Goal: Information Seeking & Learning: Learn about a topic

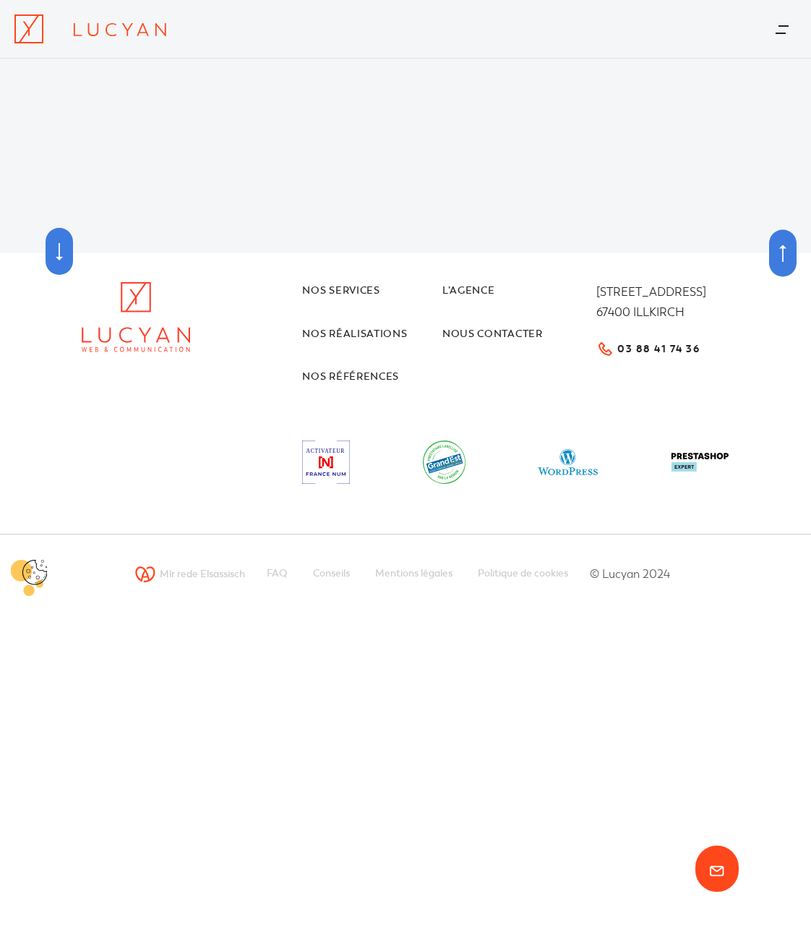
click at [41, 30] on icon at bounding box center [28, 28] width 29 height 29
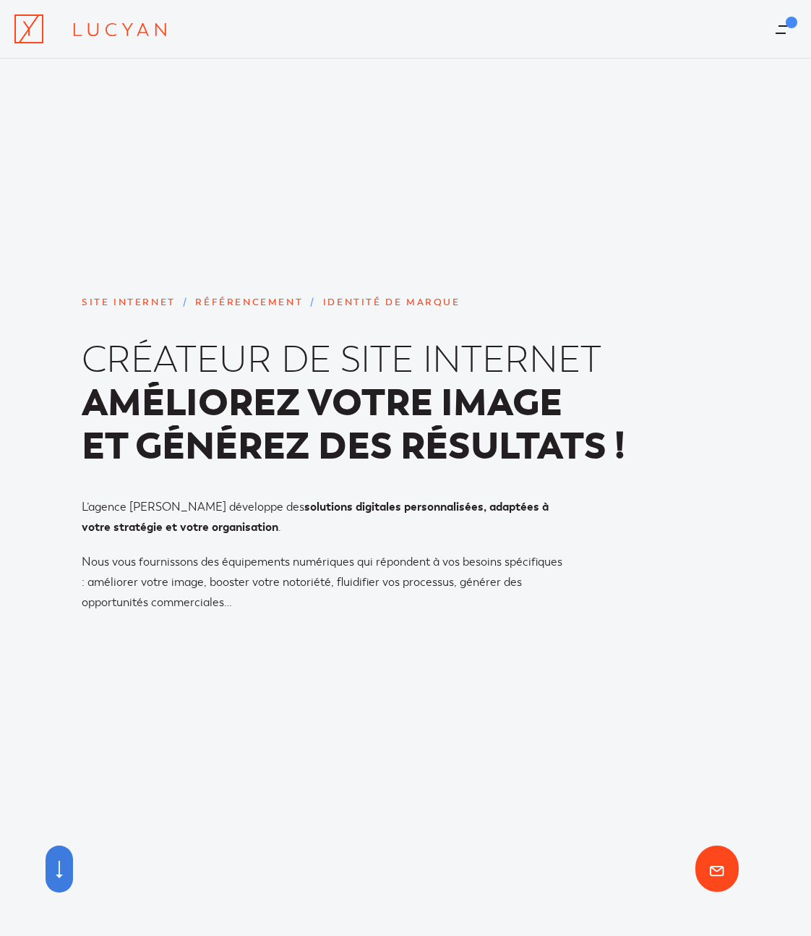
click at [792, 22] on link "Menu" at bounding box center [782, 29] width 27 height 38
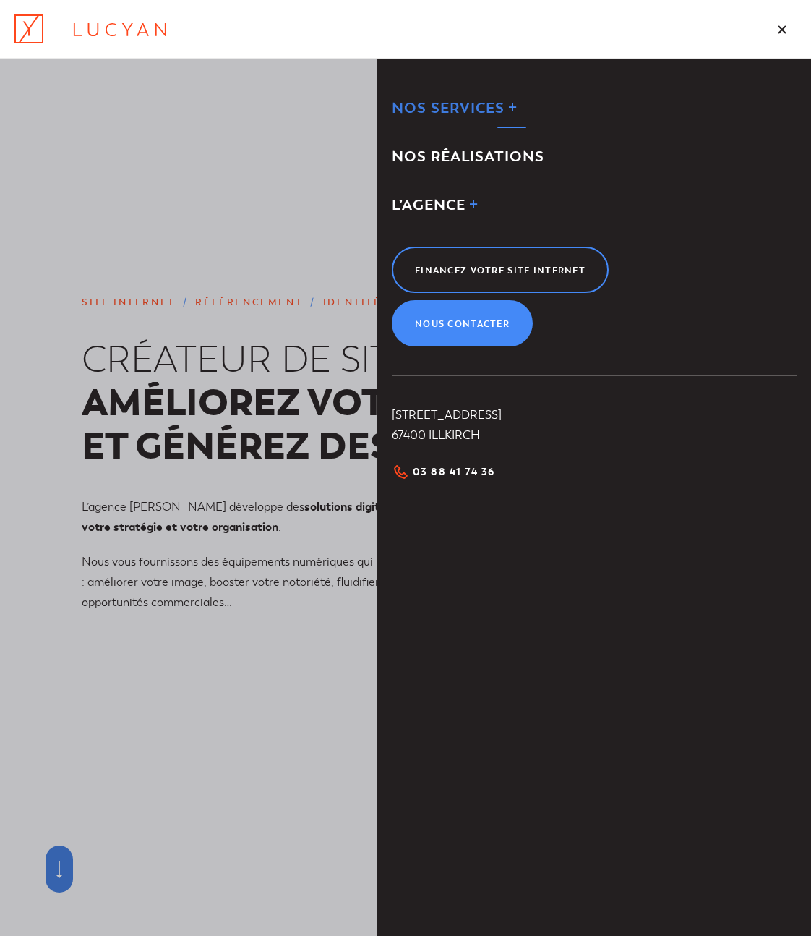
click at [512, 113] on link "Nos services" at bounding box center [594, 107] width 405 height 27
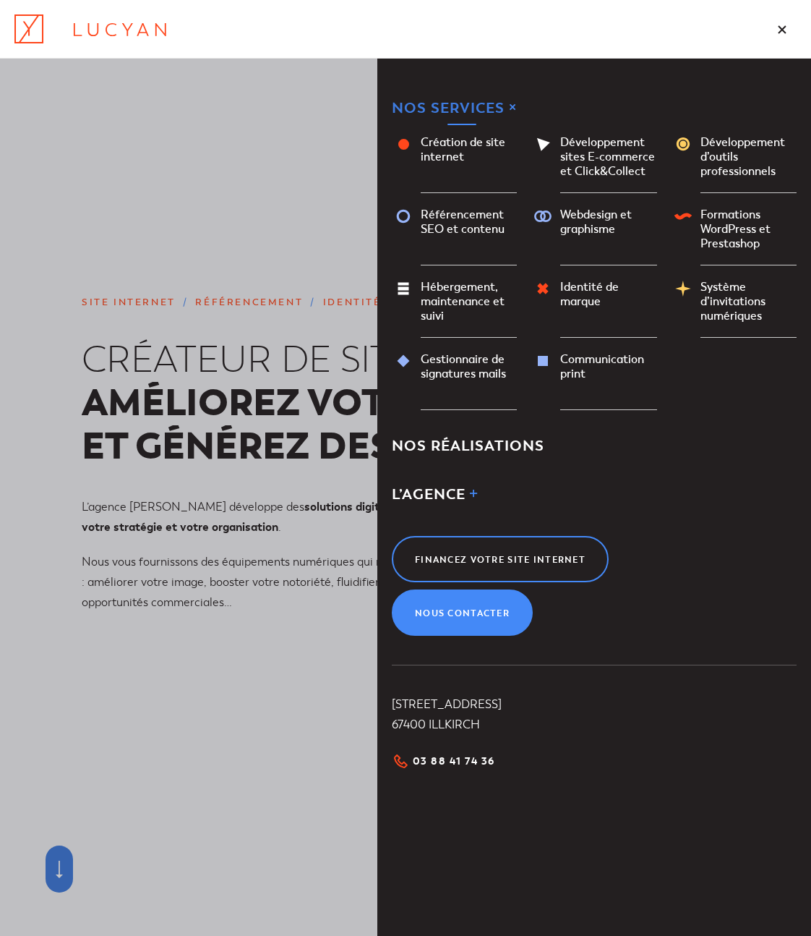
click at [462, 110] on span "Nos services" at bounding box center [448, 108] width 113 height 18
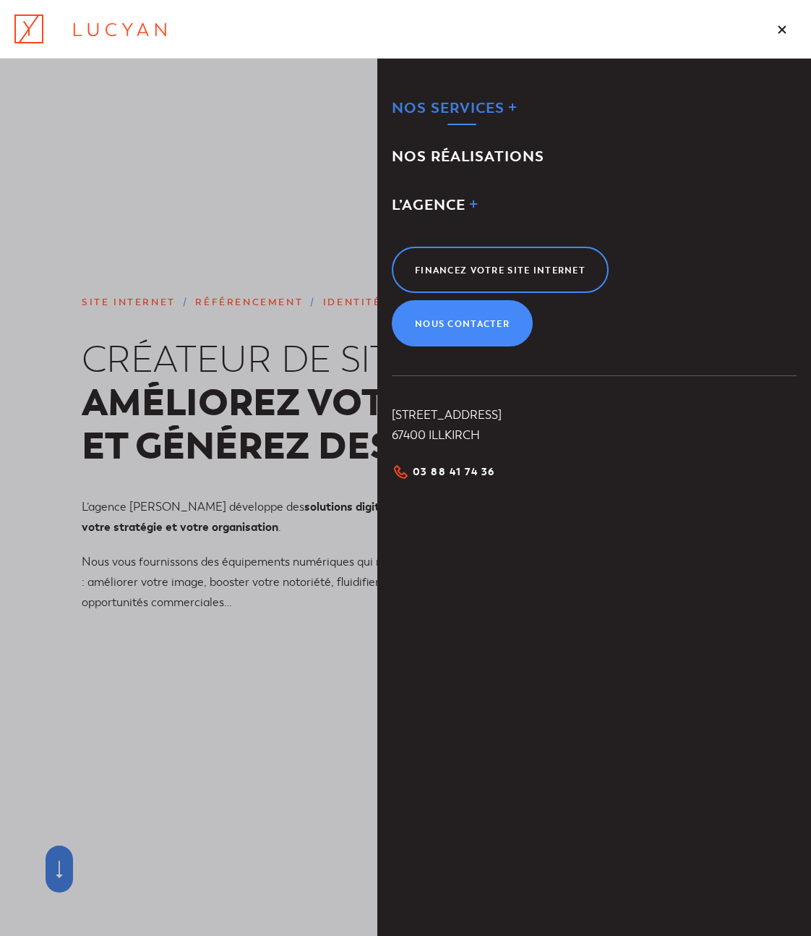
click at [462, 110] on span "Nos services" at bounding box center [448, 108] width 113 height 18
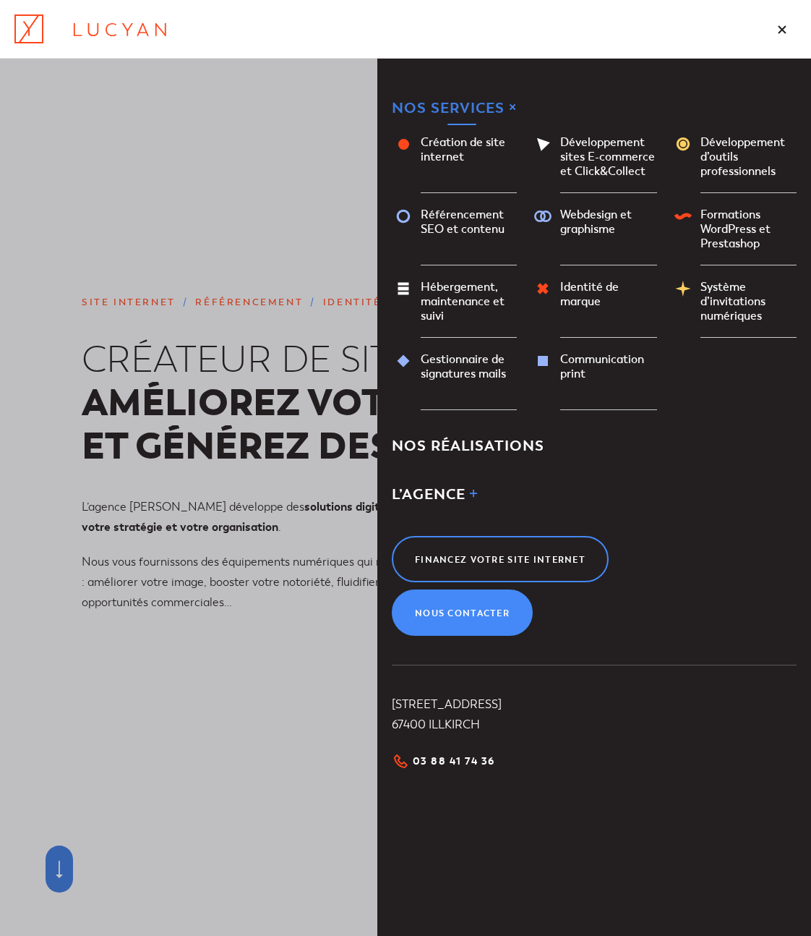
click at [462, 110] on span "Nos services" at bounding box center [448, 108] width 113 height 18
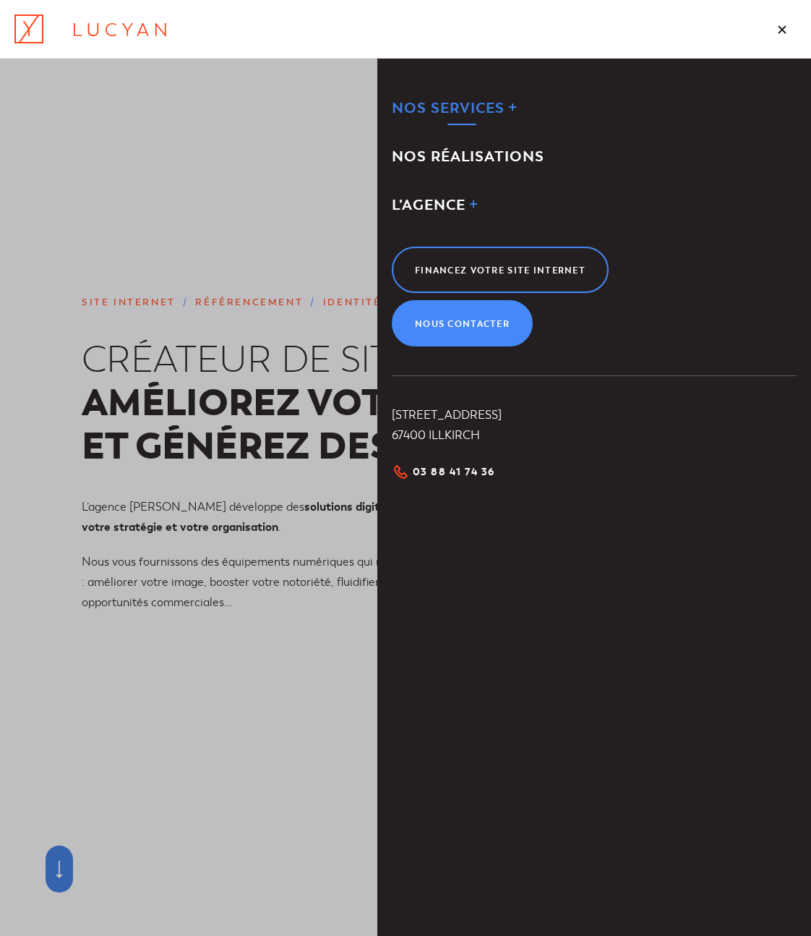
click at [462, 110] on span "Nos services" at bounding box center [448, 108] width 113 height 18
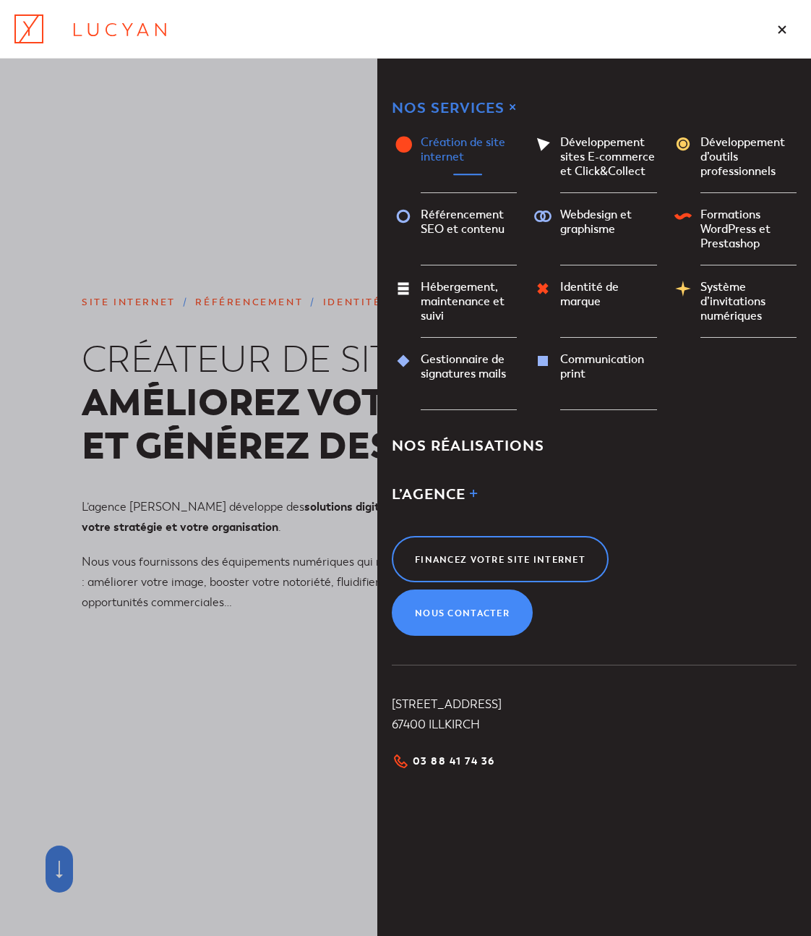
click at [468, 160] on span "Création de site internet" at bounding box center [469, 149] width 96 height 29
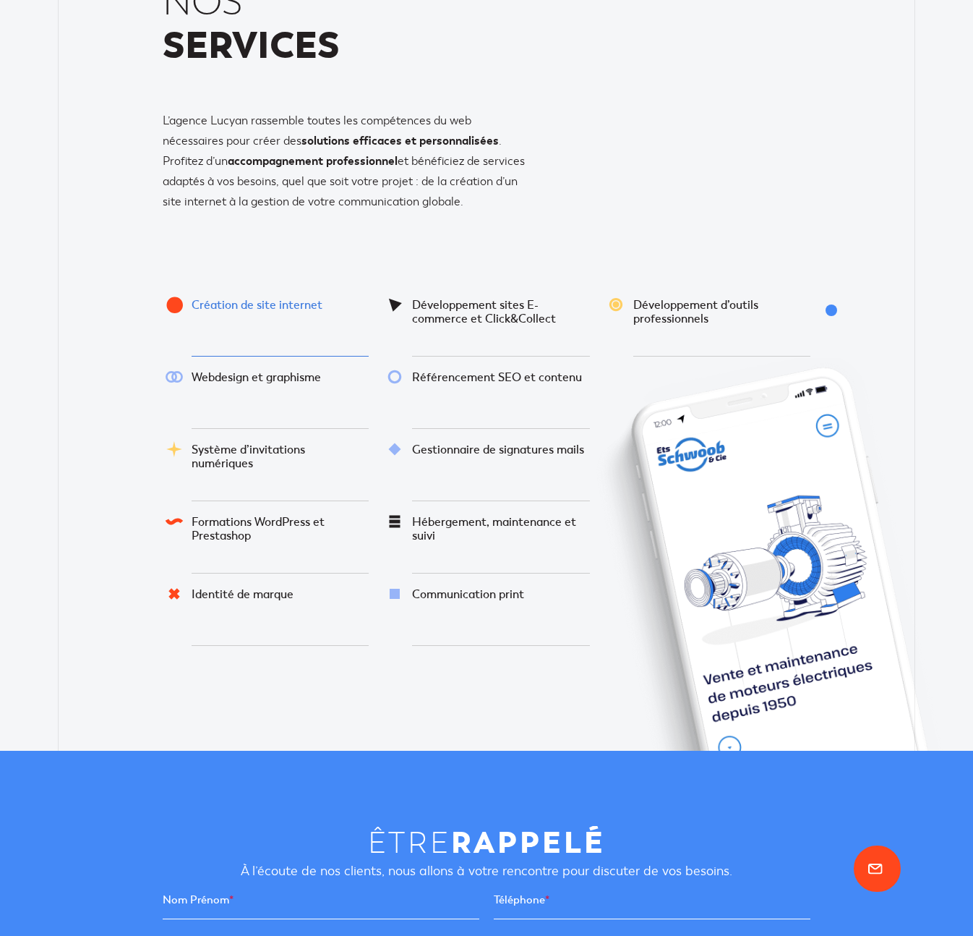
scroll to position [187, 0]
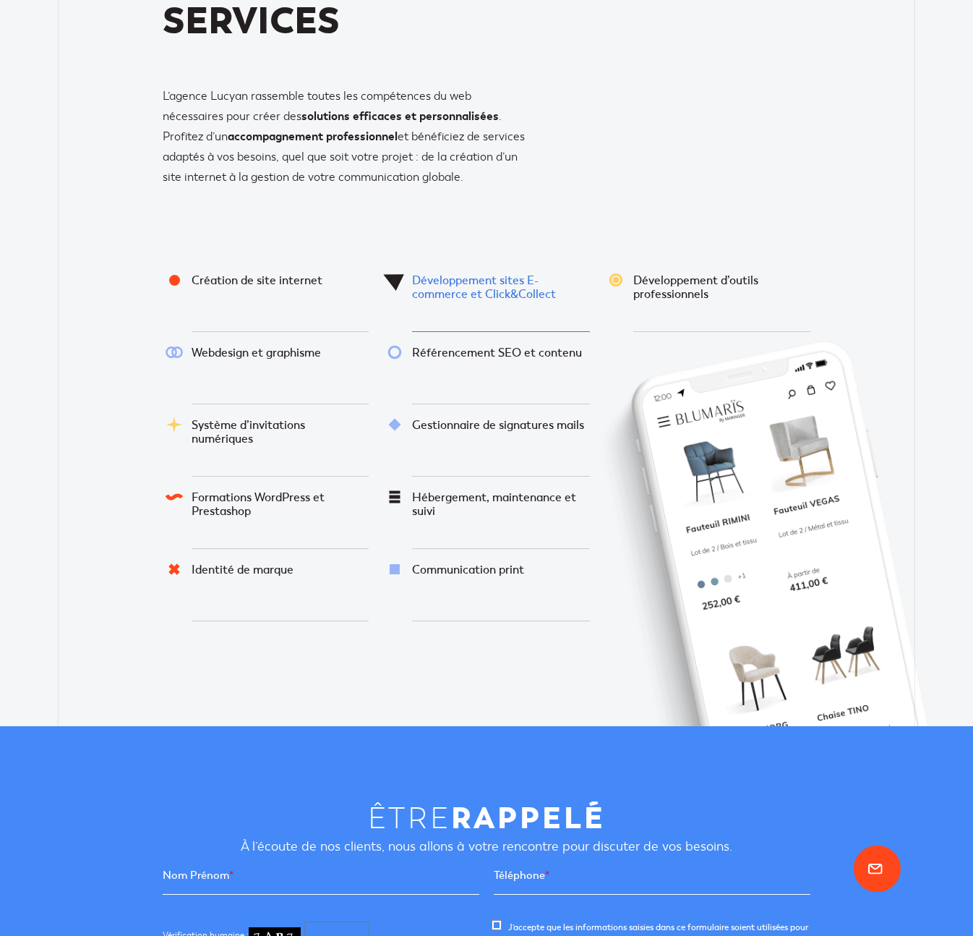
click at [487, 296] on link at bounding box center [500, 296] width 177 height 72
